Goal: Task Accomplishment & Management: Manage account settings

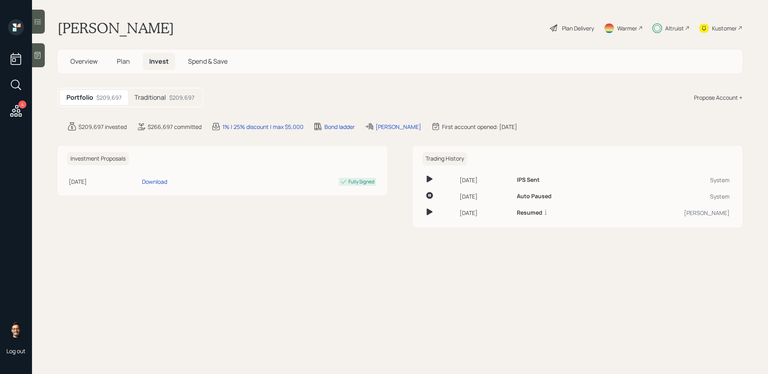
click at [162, 98] on h5 "Traditional" at bounding box center [150, 98] width 32 height 8
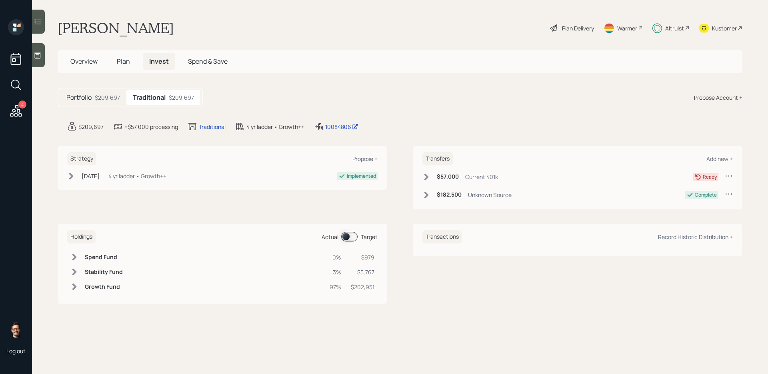
click at [354, 237] on span at bounding box center [349, 237] width 16 height 10
click at [354, 238] on span at bounding box center [349, 237] width 16 height 10
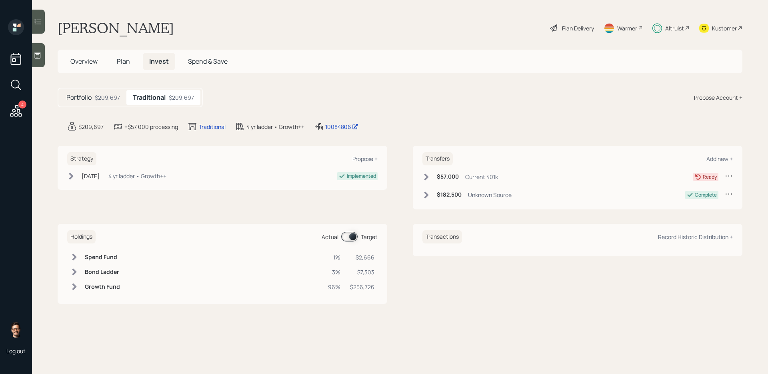
click at [354, 238] on span at bounding box center [349, 237] width 16 height 10
click at [350, 234] on span at bounding box center [349, 237] width 16 height 10
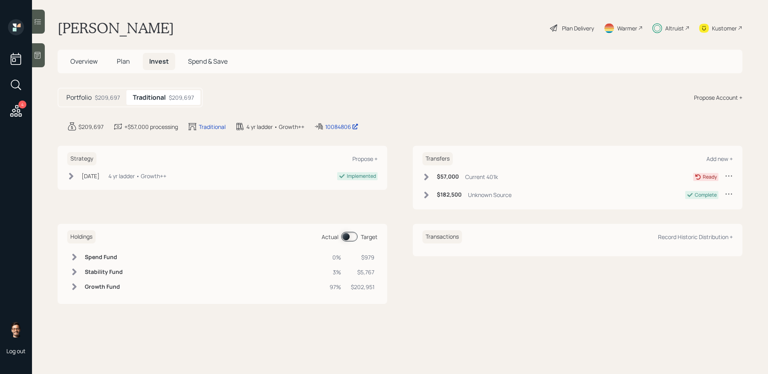
click at [350, 234] on span at bounding box center [349, 237] width 16 height 10
click at [82, 274] on td "Bond Ladder" at bounding box center [103, 271] width 42 height 15
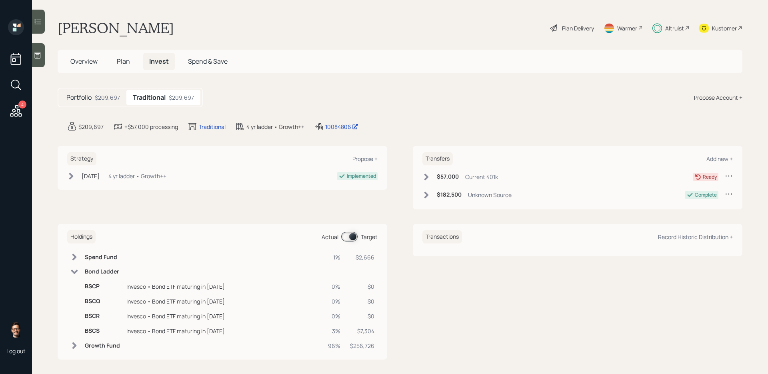
click at [350, 232] on span at bounding box center [349, 237] width 16 height 10
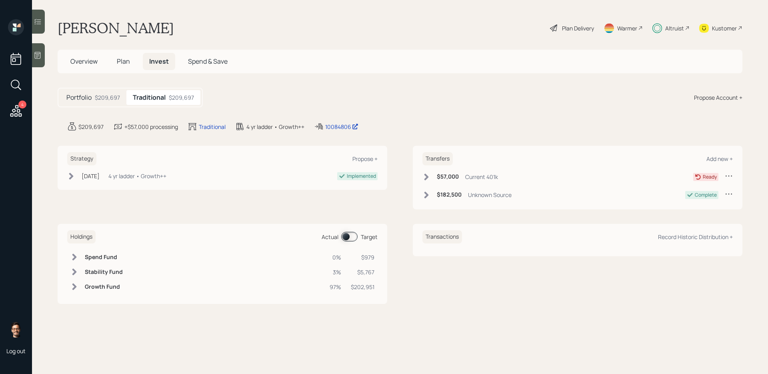
click at [92, 270] on h6 "Stability Fund" at bounding box center [104, 271] width 38 height 7
click at [350, 236] on span at bounding box center [349, 237] width 16 height 10
click at [346, 236] on span at bounding box center [349, 237] width 16 height 10
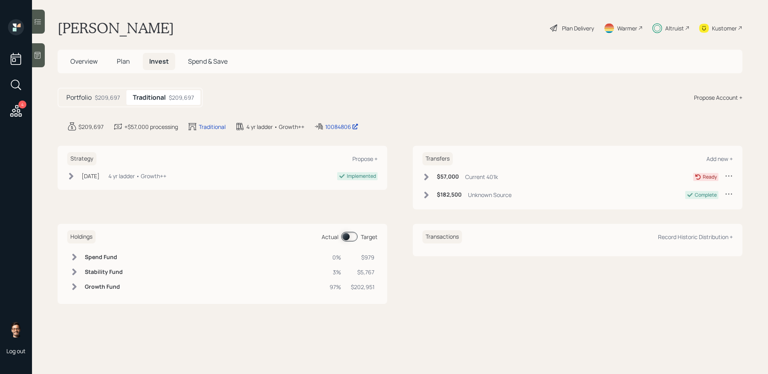
click at [346, 236] on span at bounding box center [349, 237] width 16 height 10
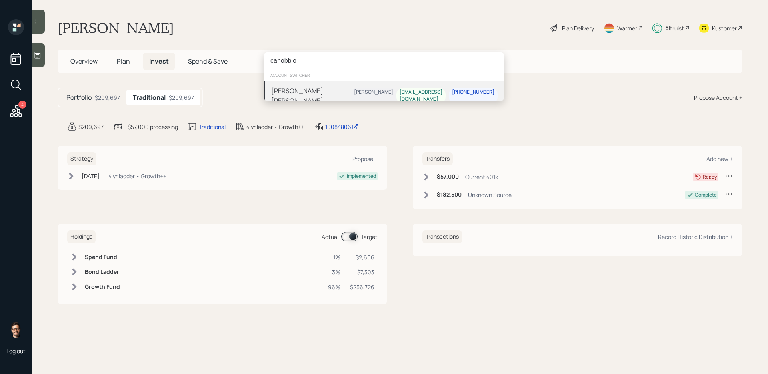
type input "canobbio"
click at [316, 98] on div "[PERSON_NAME] [PERSON_NAME] [PERSON_NAME] [EMAIL_ADDRESS][DOMAIN_NAME] [PHONE_N…" at bounding box center [384, 95] width 240 height 29
